Goal: Task Accomplishment & Management: Complete application form

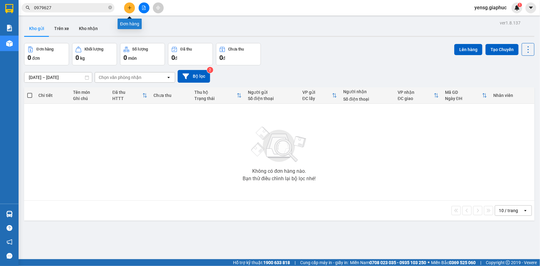
click at [124, 8] on button at bounding box center [129, 7] width 11 height 11
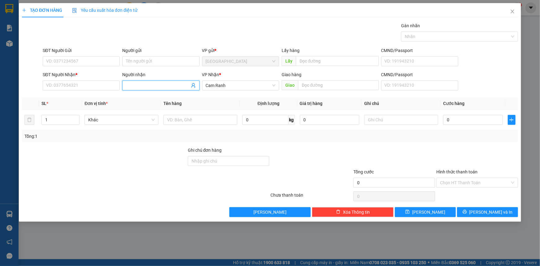
click at [150, 84] on input "Người nhận" at bounding box center [157, 85] width 63 height 7
type input "TUẤN KO"
click at [158, 96] on div "TUẤN KOVA - 02583951180" at bounding box center [161, 97] width 70 height 7
type input "02583951180"
type input "TUẤN KOVA"
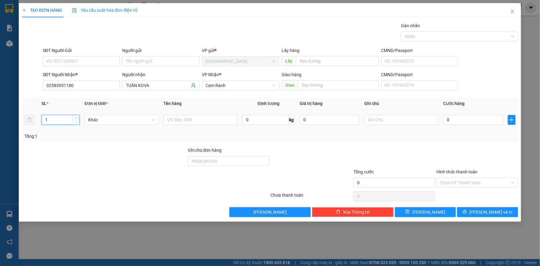
click at [61, 119] on input "1" at bounding box center [60, 119] width 37 height 9
type input "10"
click at [167, 122] on input "text" at bounding box center [200, 120] width 74 height 10
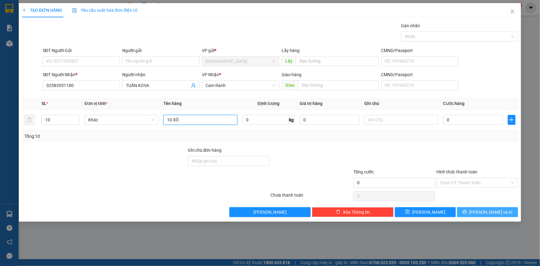
type input "10 XÔ"
click at [509, 211] on button "[PERSON_NAME] và In" at bounding box center [487, 212] width 61 height 10
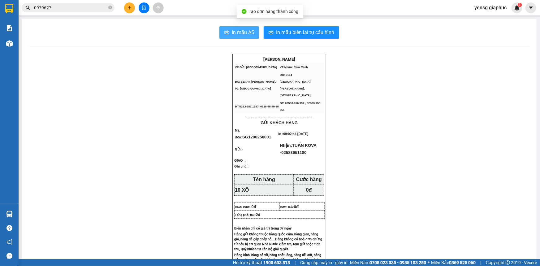
click at [219, 34] on button "In mẫu A5" at bounding box center [239, 32] width 40 height 12
click at [135, 6] on div at bounding box center [144, 7] width 46 height 11
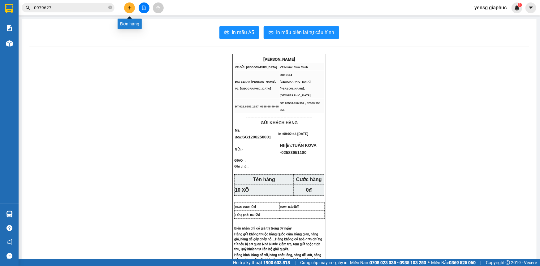
click at [128, 9] on icon "plus" at bounding box center [130, 8] width 4 height 4
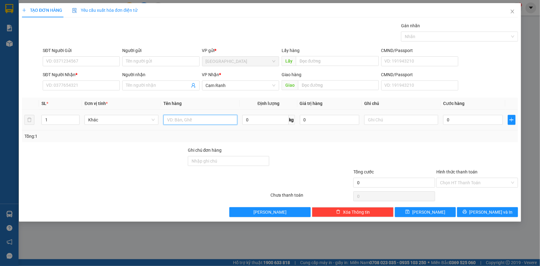
click at [189, 123] on input "text" at bounding box center [200, 120] width 74 height 10
type input "1 HỘP"
click at [89, 84] on input "SĐT Người Nhận *" at bounding box center [81, 85] width 77 height 10
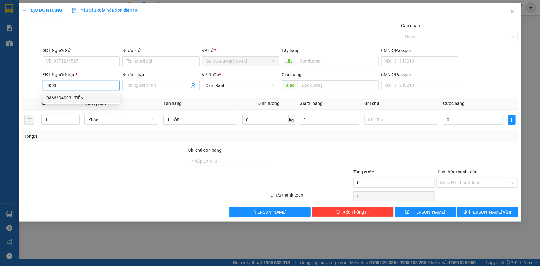
click at [91, 97] on div "0366694093 - TIẾN" at bounding box center [81, 97] width 70 height 7
type input "0366694093"
type input "TIẾN"
type input "0366694093"
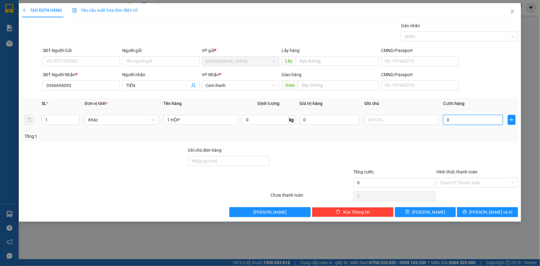
click at [456, 118] on input "0" at bounding box center [473, 120] width 60 height 10
type input "3"
type input "30"
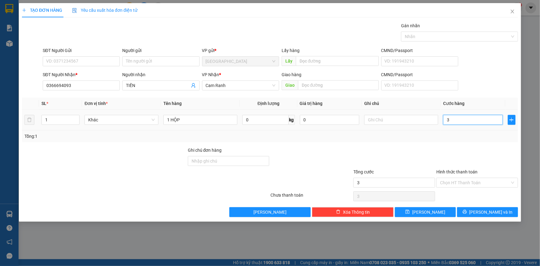
type input "30"
type input "30.000"
click at [471, 148] on div at bounding box center [477, 158] width 83 height 22
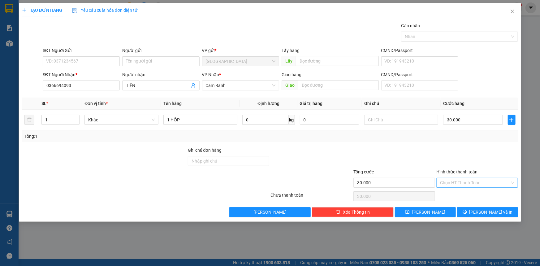
click at [477, 186] on input "Hình thức thanh toán" at bounding box center [475, 182] width 70 height 9
click at [473, 195] on div "Tại văn phòng" at bounding box center [477, 194] width 74 height 7
type input "0"
click at [489, 210] on span "[PERSON_NAME] và In" at bounding box center [491, 212] width 43 height 7
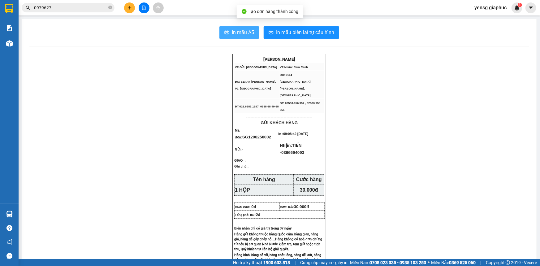
click at [227, 37] on button "In mẫu A5" at bounding box center [239, 32] width 40 height 12
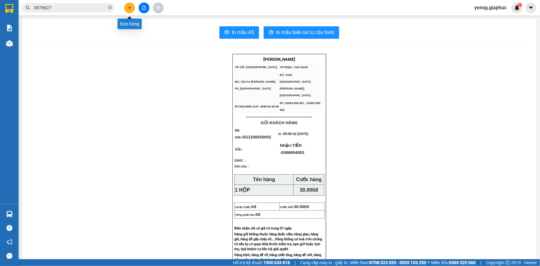
click at [128, 7] on icon "plus" at bounding box center [130, 8] width 4 height 4
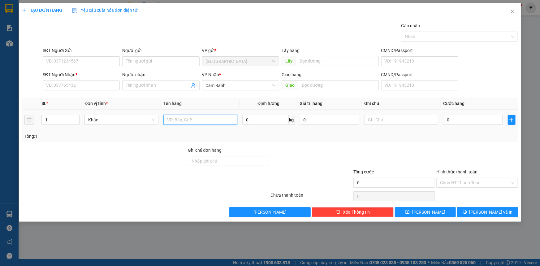
click at [177, 124] on input "text" at bounding box center [200, 120] width 74 height 10
type input "1 THÙNG"
click at [76, 80] on input "SĐT Người Nhận *" at bounding box center [81, 85] width 77 height 10
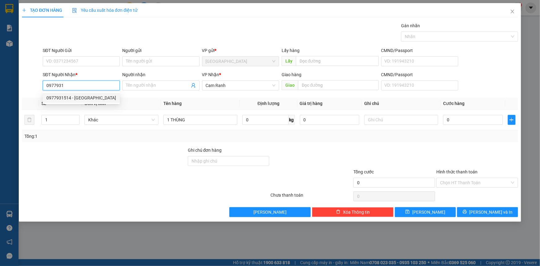
click at [84, 98] on div "0977931514 - [GEOGRAPHIC_DATA]" at bounding box center [81, 97] width 70 height 7
type input "0977931514"
type input "[GEOGRAPHIC_DATA]"
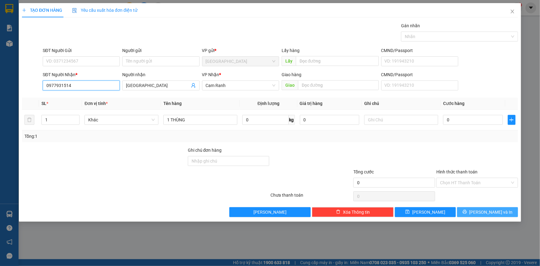
type input "0977931514"
click at [478, 207] on button "[PERSON_NAME] và In" at bounding box center [487, 212] width 61 height 10
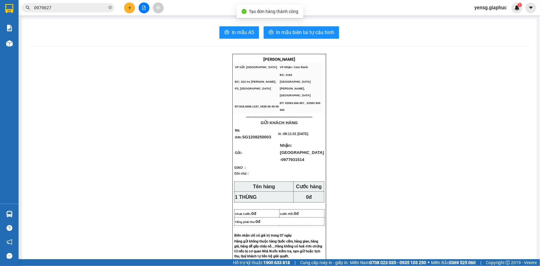
click at [224, 38] on button "In mẫu A5" at bounding box center [239, 32] width 40 height 12
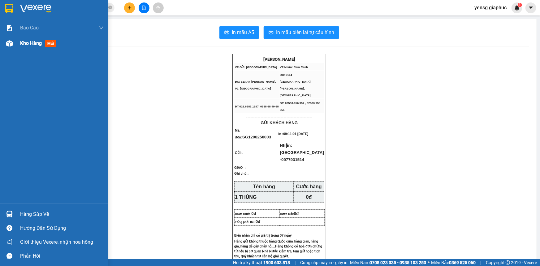
click at [21, 46] on span "Kho hàng" at bounding box center [31, 43] width 22 height 6
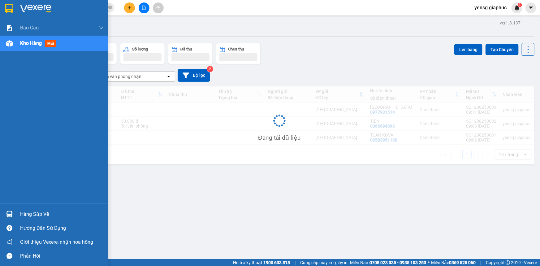
click at [24, 44] on span "Kho hàng" at bounding box center [31, 43] width 22 height 6
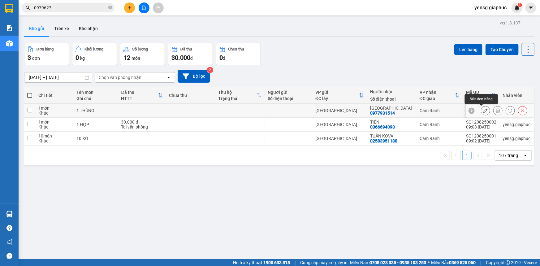
click at [484, 112] on button at bounding box center [485, 110] width 9 height 11
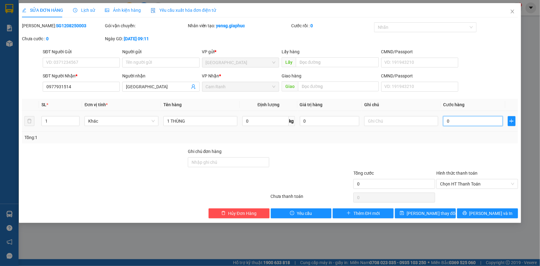
click at [471, 121] on input "0" at bounding box center [473, 121] width 60 height 10
type input "3"
type input "30"
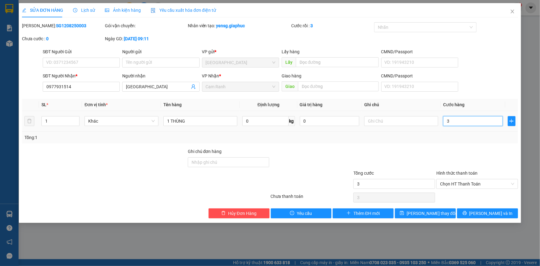
type input "30"
type input "30.000"
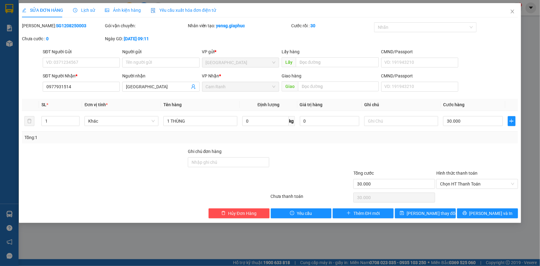
click at [470, 132] on div "Tổng: 1" at bounding box center [270, 138] width 496 height 12
click at [418, 214] on span "[PERSON_NAME] thay đổi" at bounding box center [432, 213] width 50 height 7
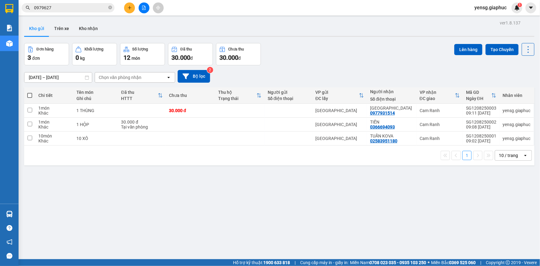
click at [64, 5] on input "0979627" at bounding box center [70, 7] width 73 height 7
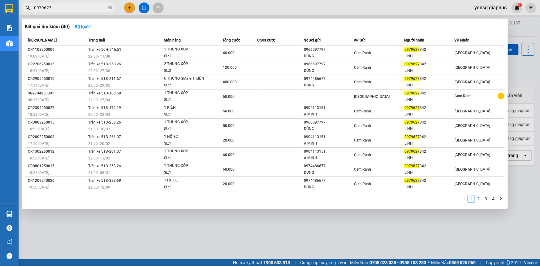
click at [64, 5] on input "0979627" at bounding box center [70, 7] width 73 height 7
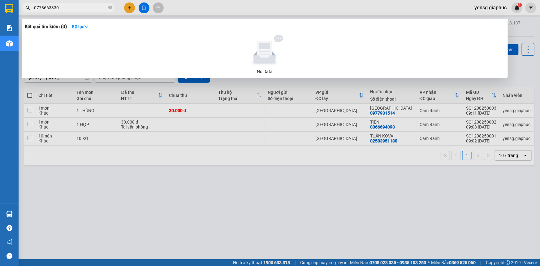
type input "0778663330"
